Goal: Transaction & Acquisition: Purchase product/service

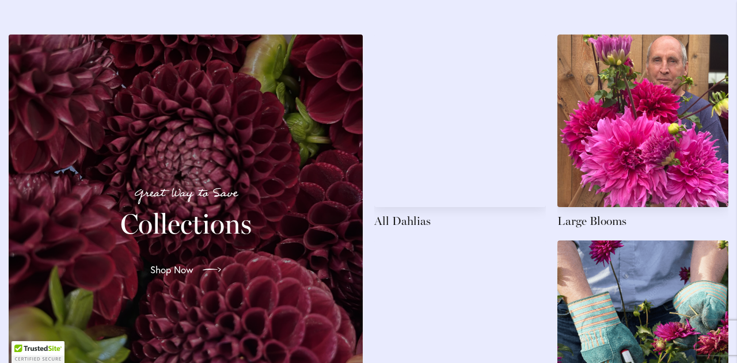
scroll to position [1692, 0]
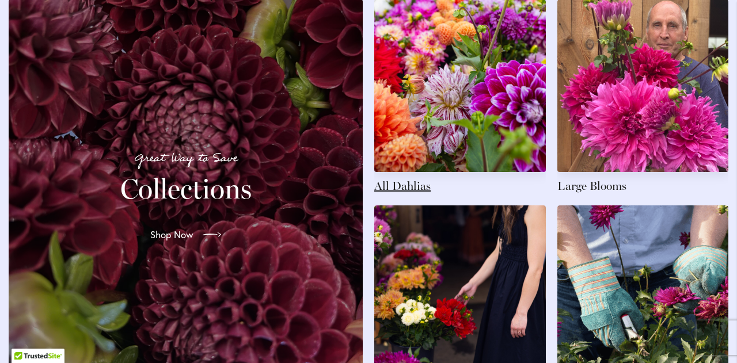
click at [434, 106] on link at bounding box center [460, 96] width 172 height 195
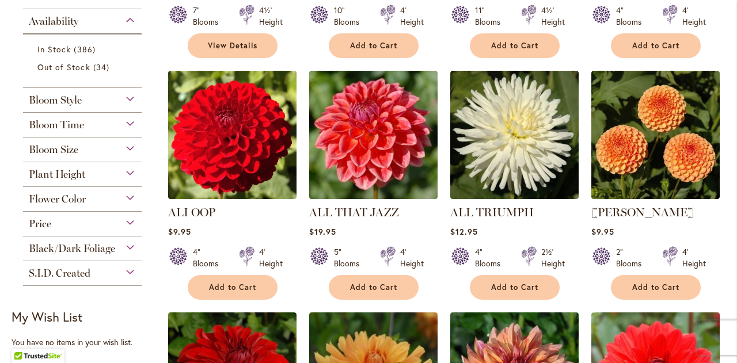
scroll to position [403, 0]
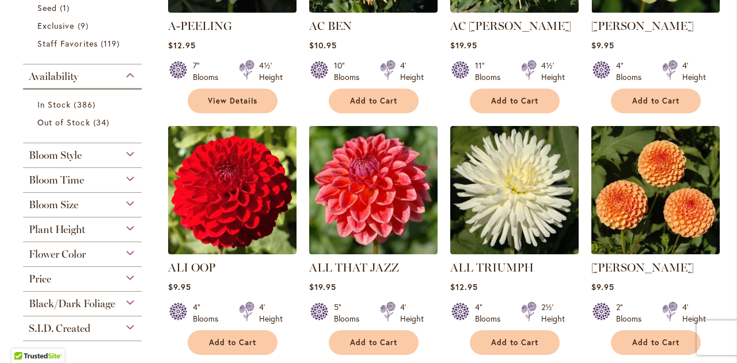
click at [72, 244] on div "Flower Color" at bounding box center [82, 251] width 119 height 18
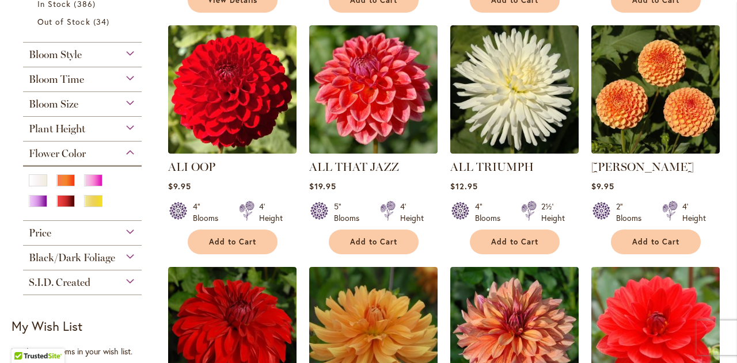
scroll to position [518, 0]
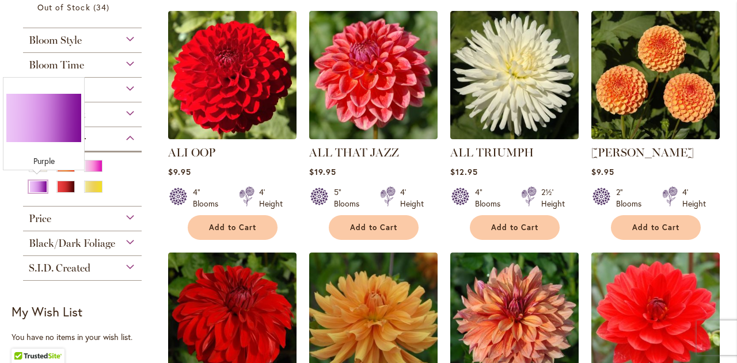
click at [40, 187] on div "Purple" at bounding box center [38, 187] width 18 height 12
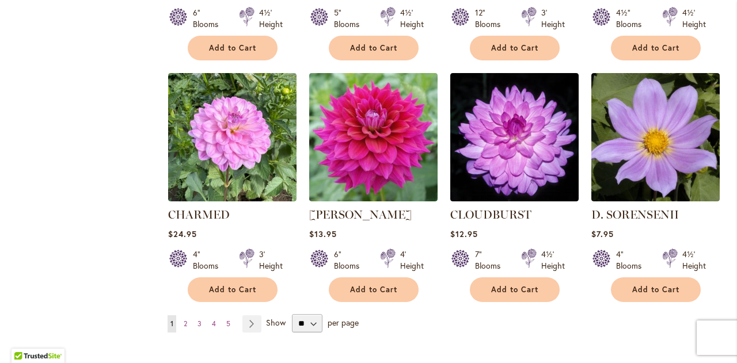
scroll to position [921, 0]
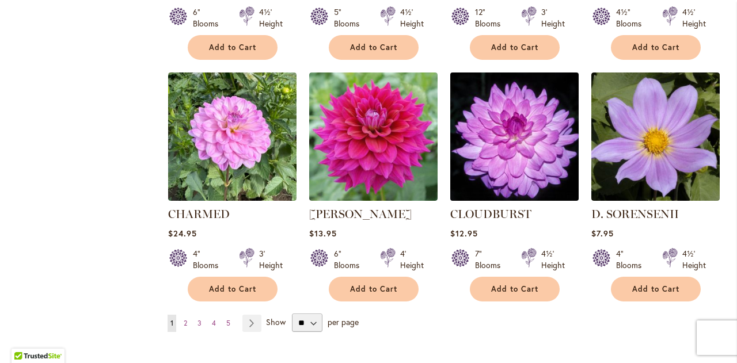
click at [484, 137] on img at bounding box center [514, 136] width 135 height 135
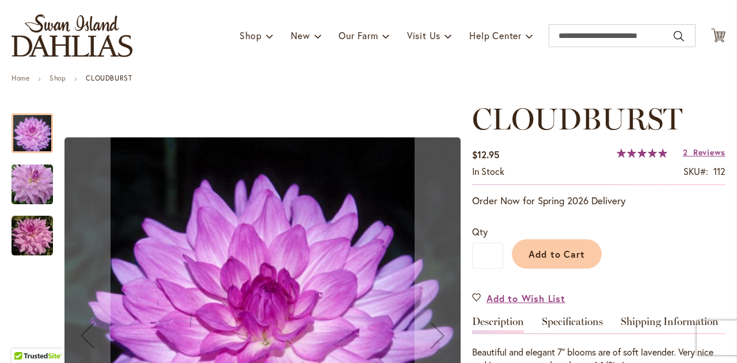
scroll to position [230, 0]
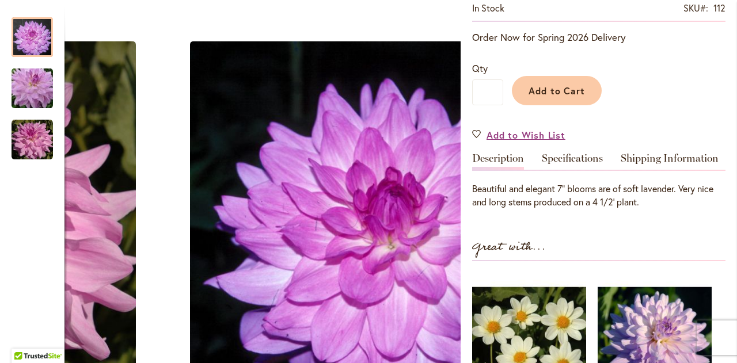
drag, startPoint x: 347, startPoint y: 226, endPoint x: 196, endPoint y: 185, distance: 156.2
click at [459, 193] on img "Cloudburst" at bounding box center [388, 239] width 396 height 397
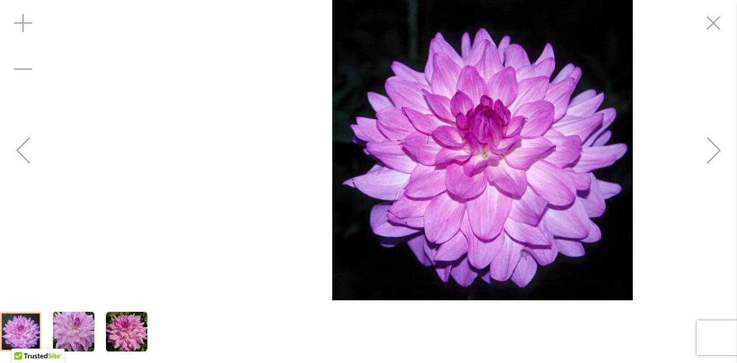
drag, startPoint x: 385, startPoint y: 189, endPoint x: 460, endPoint y: 197, distance: 75.2
click at [461, 197] on img "Cloudburst" at bounding box center [482, 150] width 300 height 301
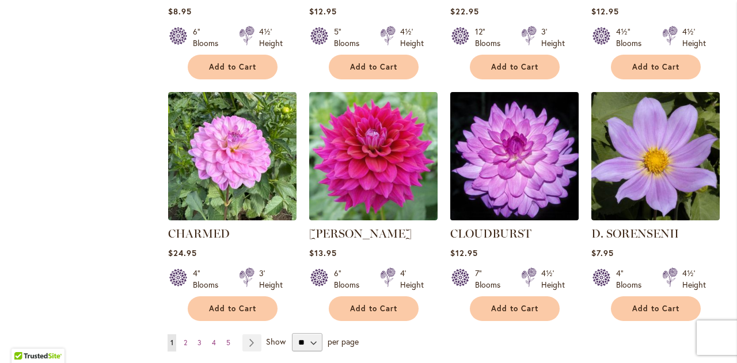
scroll to position [921, 0]
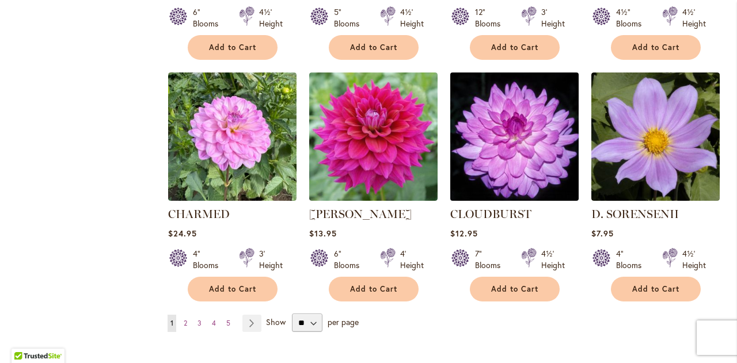
click at [496, 155] on img at bounding box center [514, 136] width 135 height 135
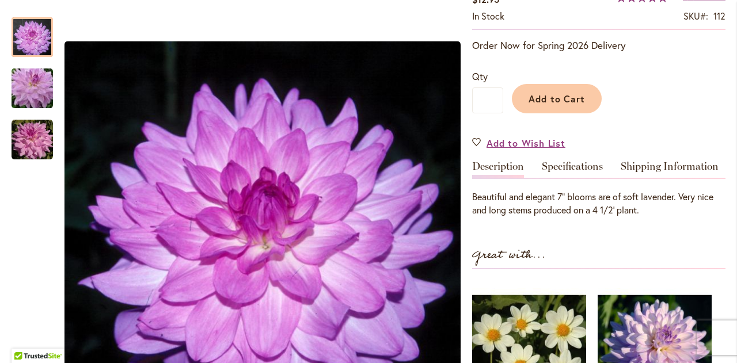
scroll to position [288, 0]
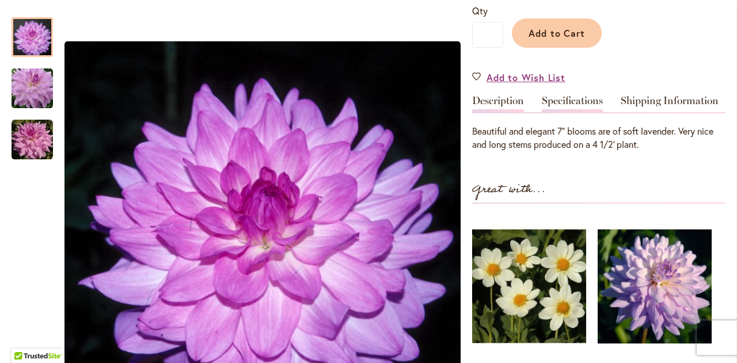
click at [568, 106] on link "Specifications" at bounding box center [572, 104] width 61 height 17
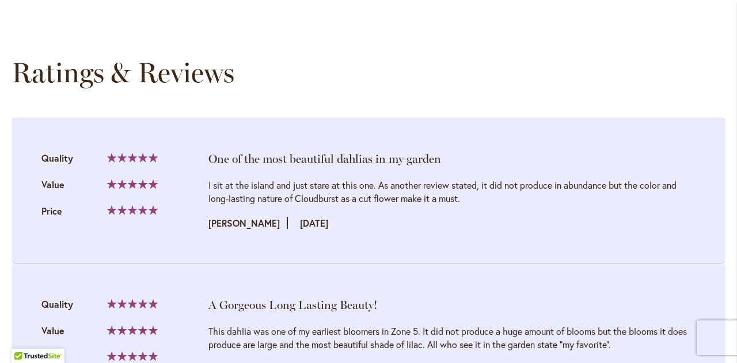
scroll to position [1324, 0]
